Goal: Information Seeking & Learning: Check status

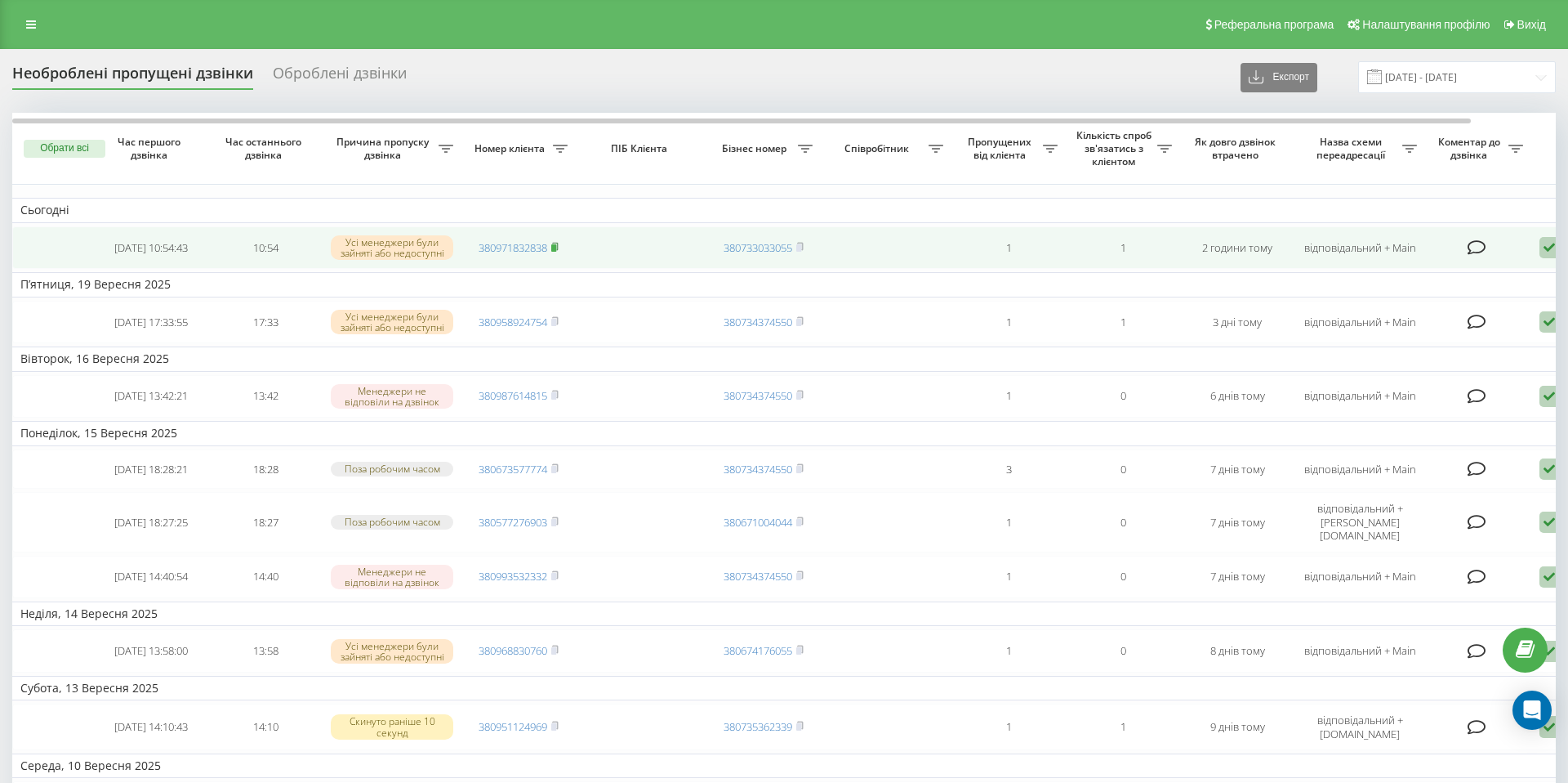
click at [556, 249] on rect at bounding box center [553, 248] width 5 height 7
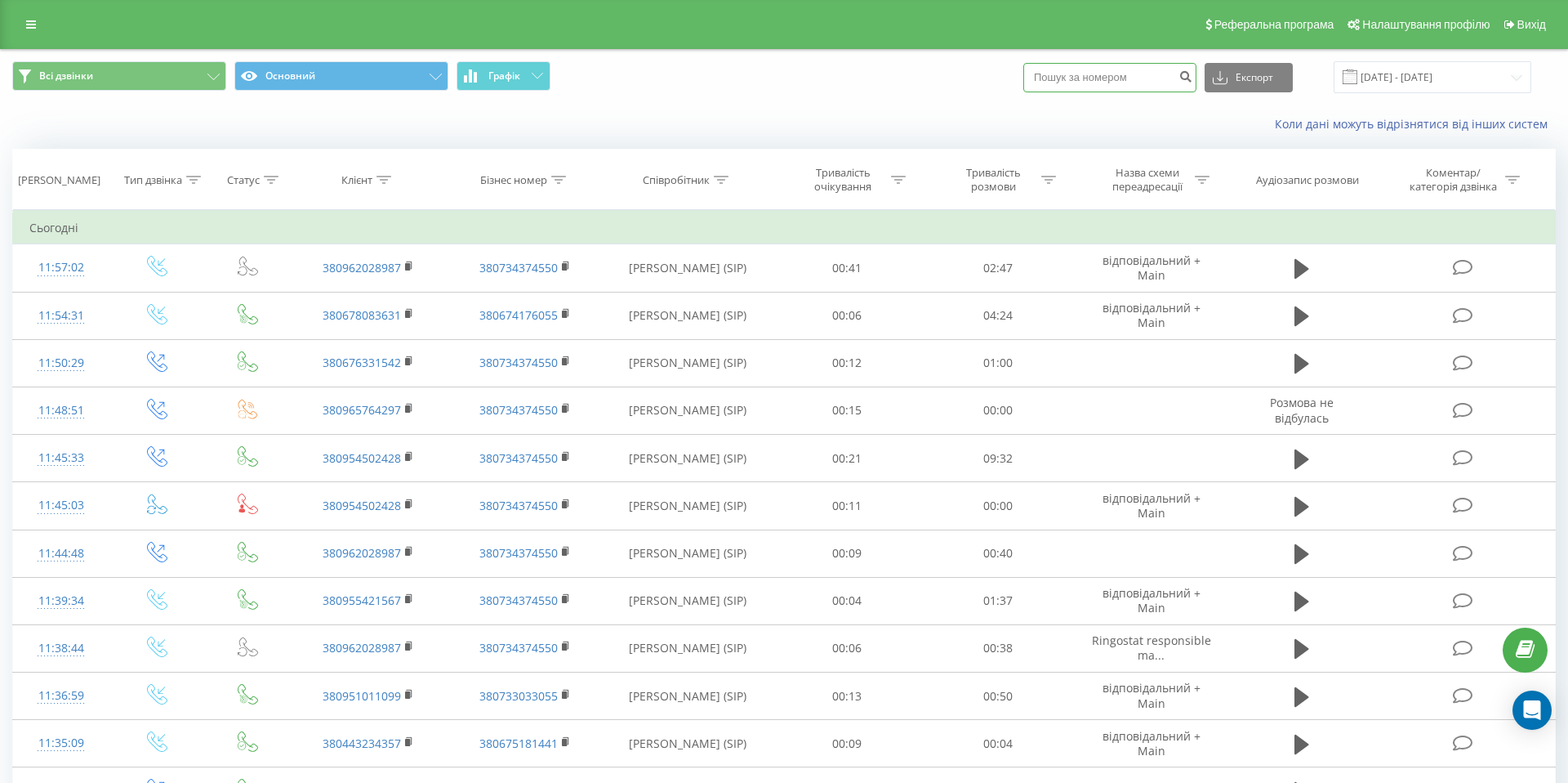
click at [1130, 86] on input at bounding box center [1110, 78] width 174 height 30
paste input "380971832838"
type input "380971832838"
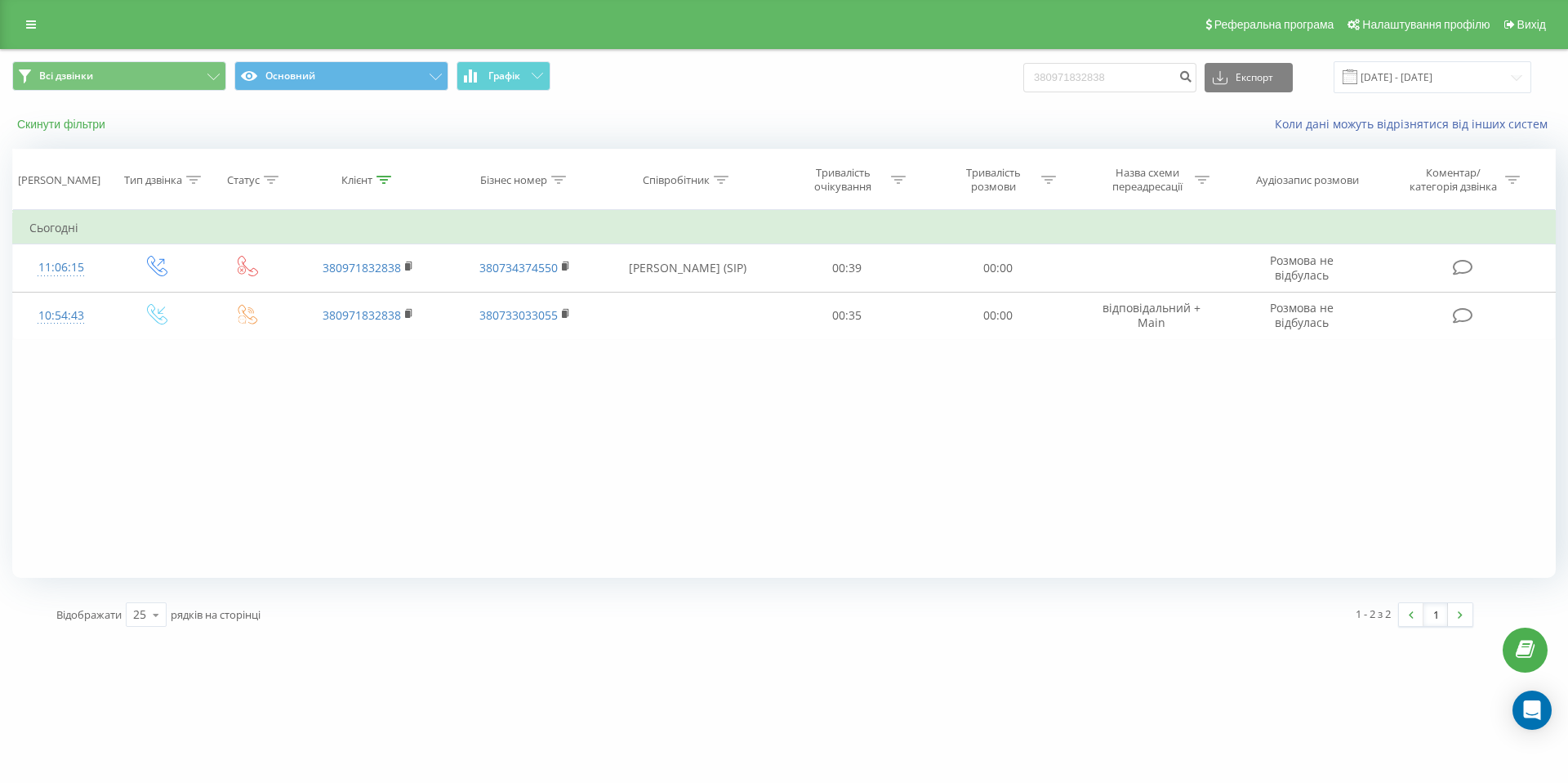
click at [54, 127] on button "Скинути фільтри" at bounding box center [62, 123] width 102 height 15
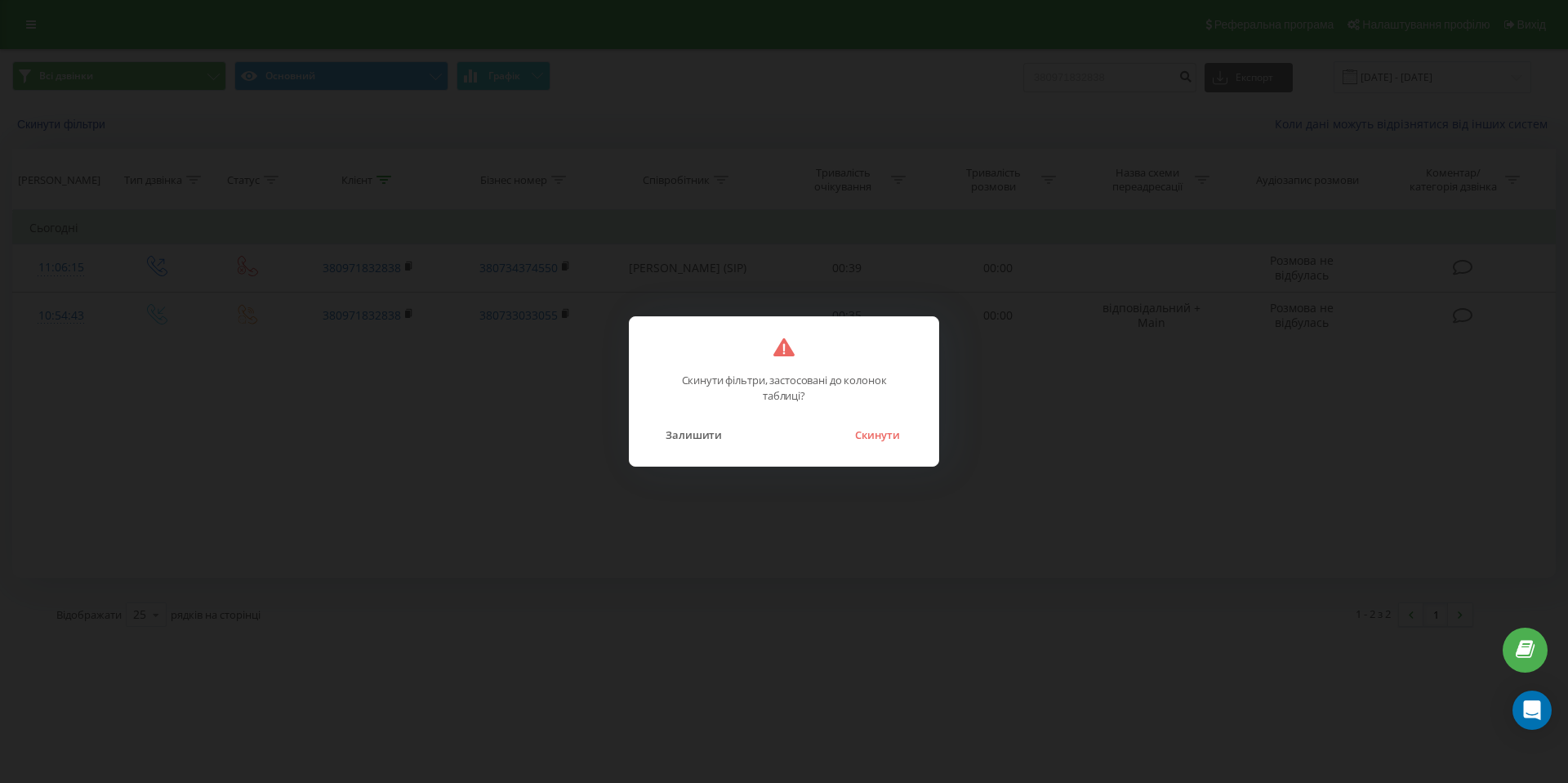
click at [864, 418] on div "Залишити Скинути" at bounding box center [784, 424] width 276 height 41
click at [873, 434] on button "Скинути" at bounding box center [878, 435] width 61 height 22
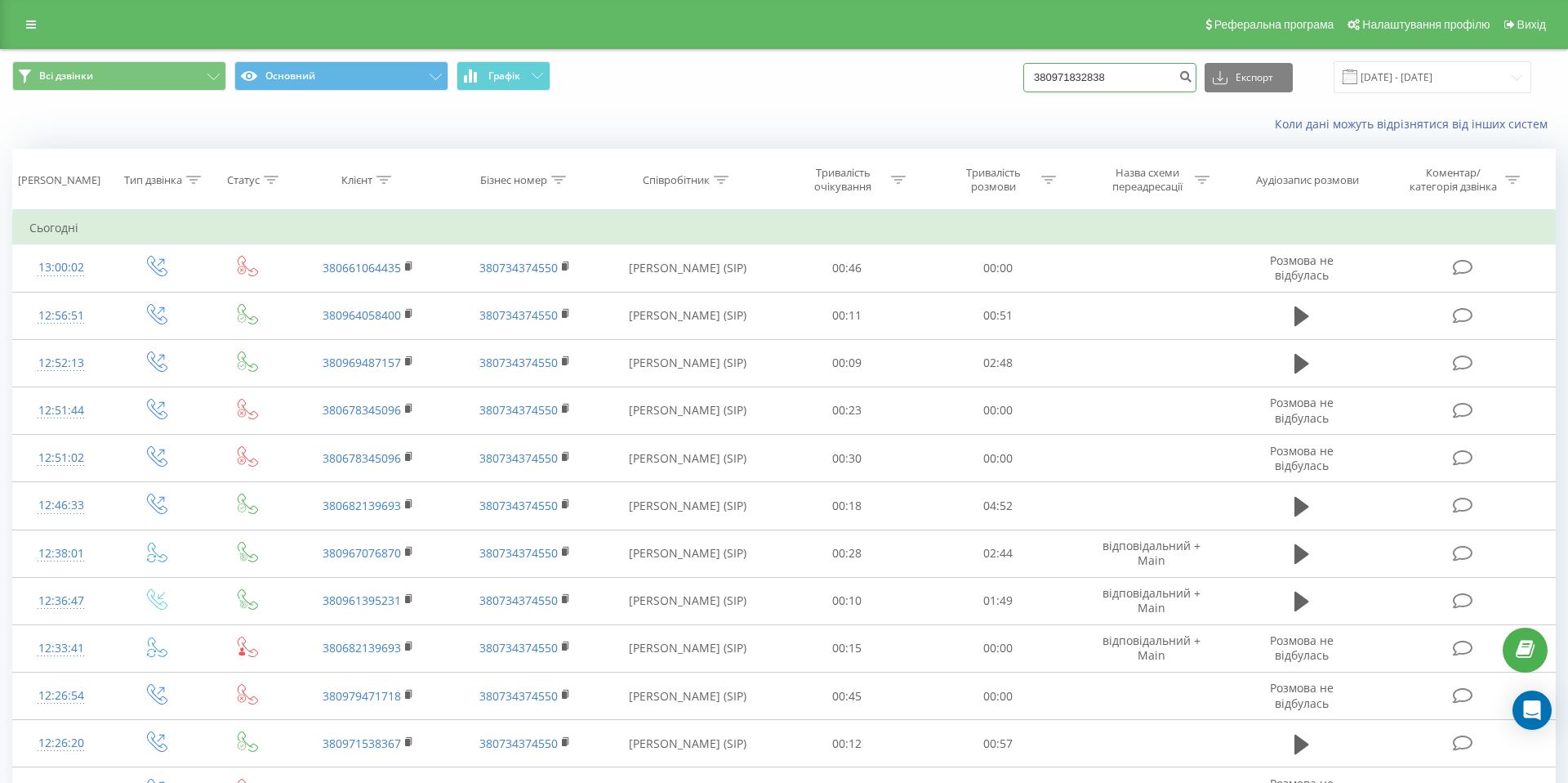
click at [1151, 81] on input "380971832838" at bounding box center [1110, 78] width 174 height 30
drag, startPoint x: 1151, startPoint y: 81, endPoint x: 999, endPoint y: 83, distance: 152.0
click at [997, 82] on div "Всі дзвінки Основний Графік 380971832838 Експорт .csv .xls .xlsx 22.06.2025 - 2…" at bounding box center [784, 77] width 1544 height 32
paste input "689401259"
type input "380689401259"
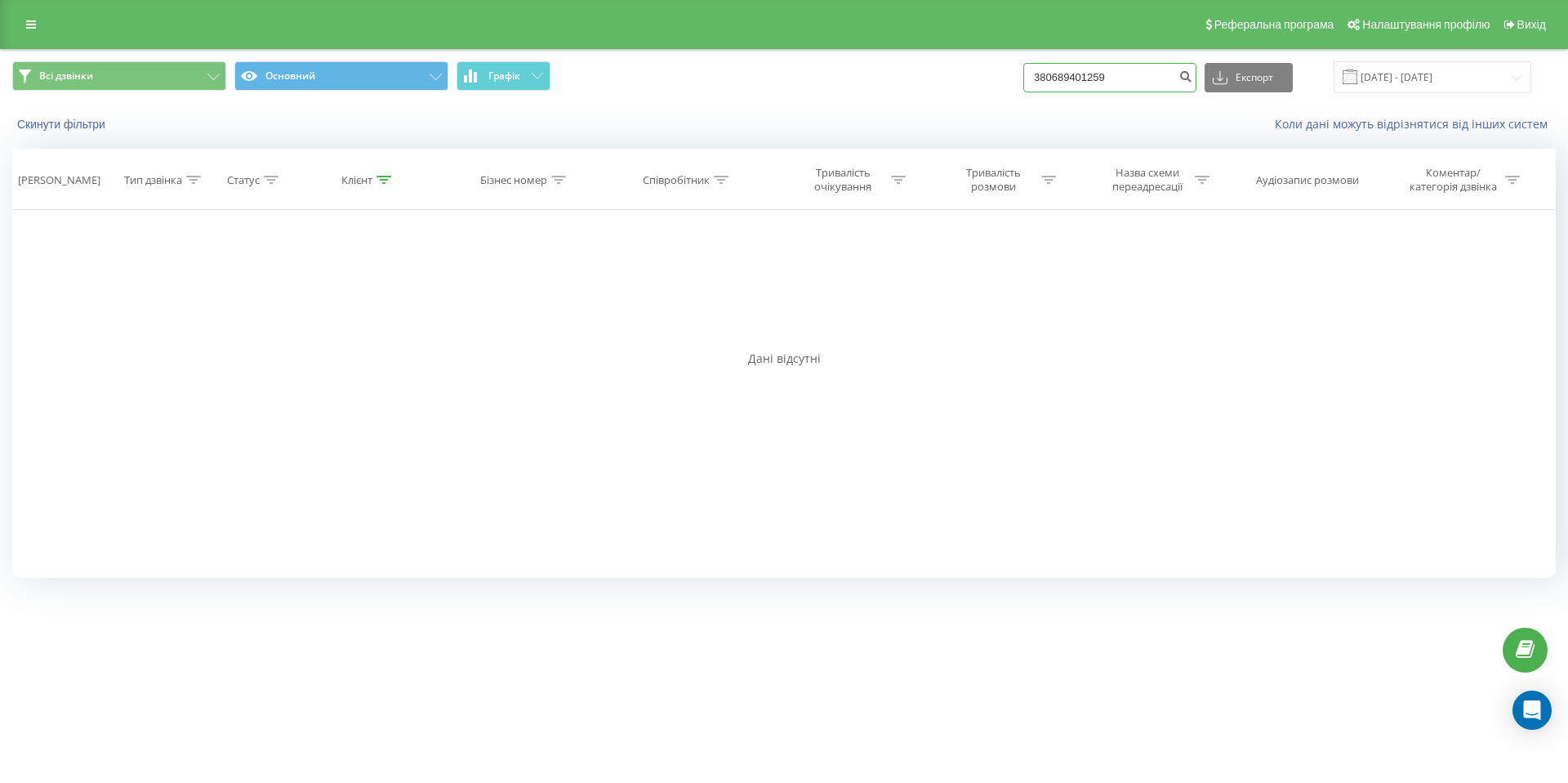
click at [1147, 87] on input "380689401259" at bounding box center [1110, 78] width 174 height 30
drag, startPoint x: 1154, startPoint y: 82, endPoint x: 963, endPoint y: 82, distance: 191.0
click at [962, 82] on div "Всі дзвінки Основний Графік 380689401259 Експорт .csv .xls .xlsx [DATE] - [DATE]" at bounding box center [784, 77] width 1544 height 32
paste input
type input "0689401259"
